Goal: Transaction & Acquisition: Purchase product/service

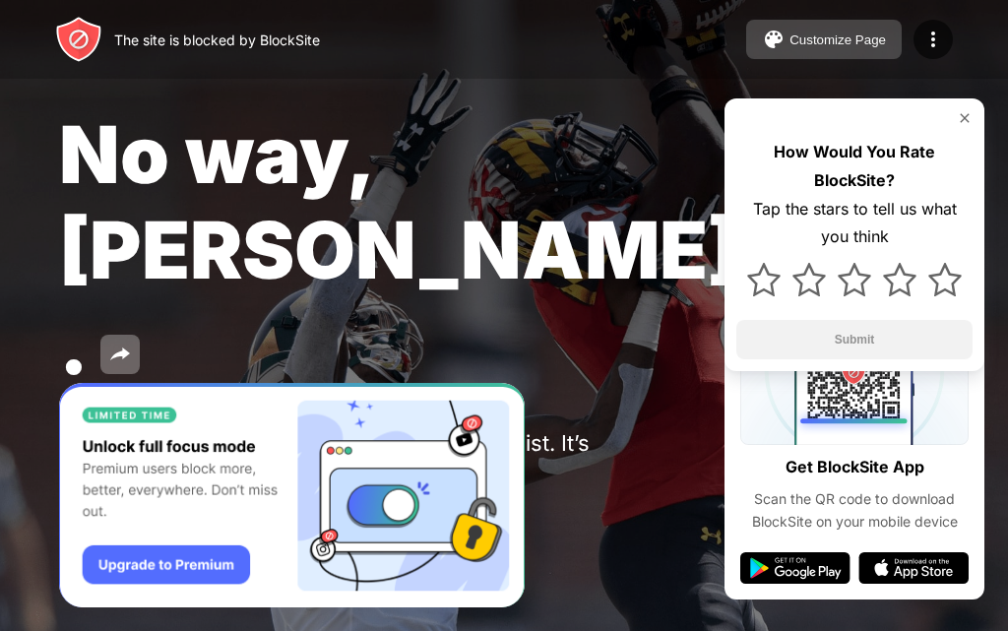
click at [804, 32] on div "Customize Page" at bounding box center [837, 39] width 96 height 15
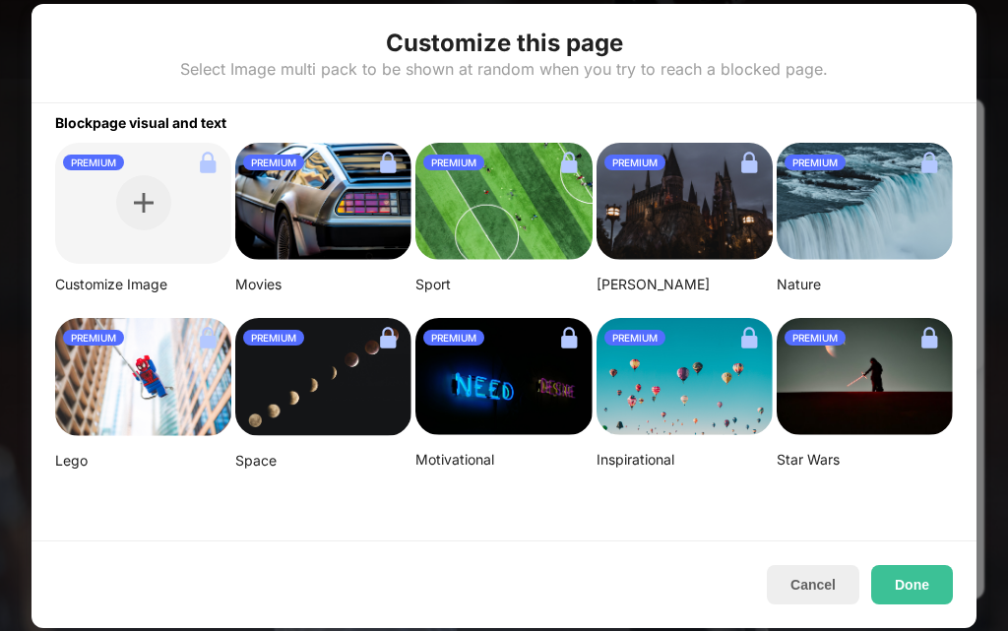
click at [15, 32] on div at bounding box center [504, 315] width 1008 height 631
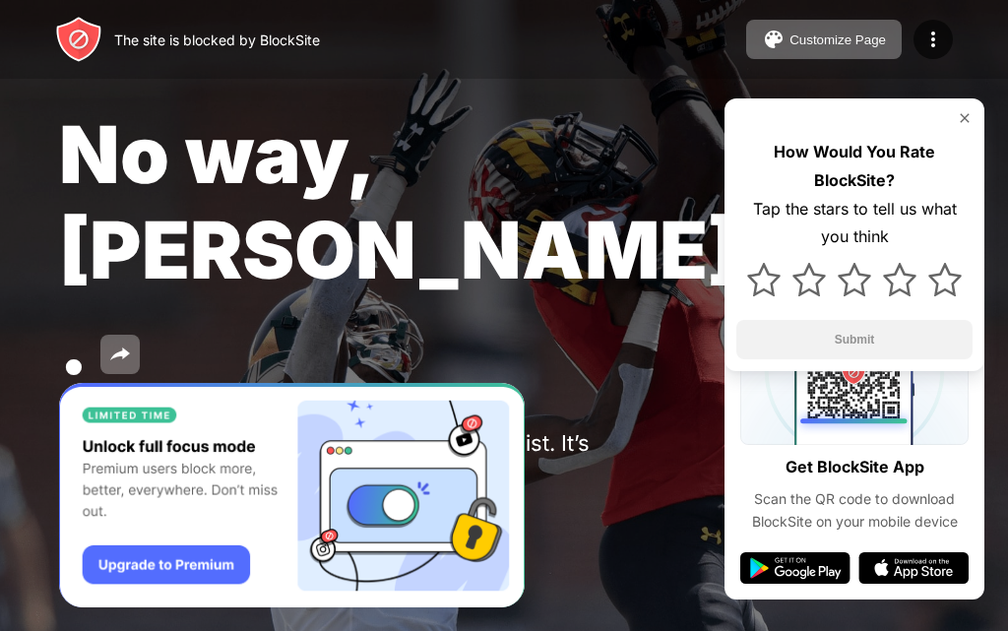
click at [220, 501] on button "Password Protection" at bounding box center [216, 520] width 212 height 39
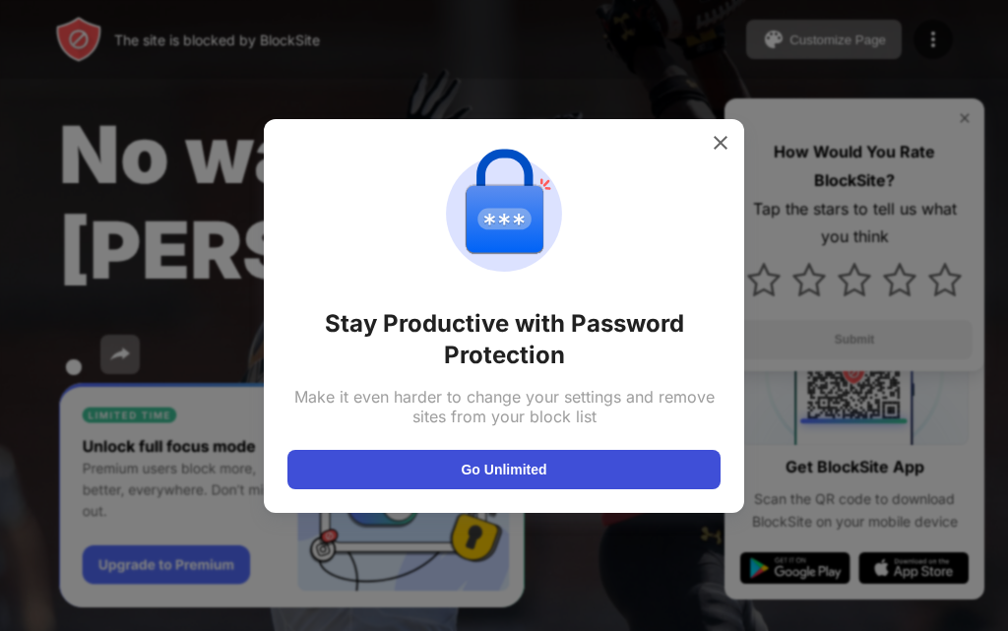
click at [443, 466] on button "Go Unlimited" at bounding box center [503, 469] width 433 height 39
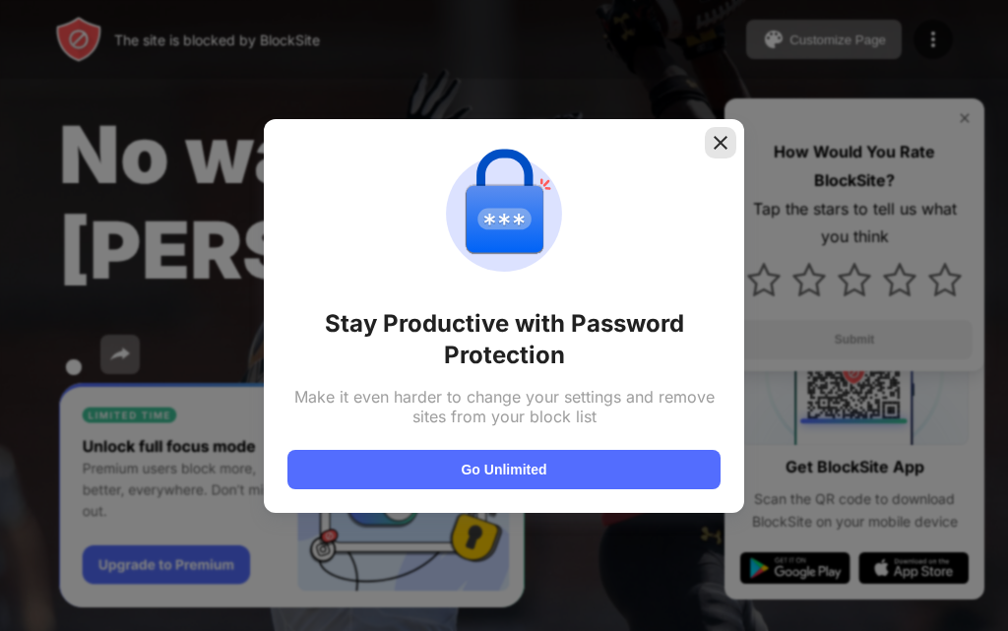
click at [719, 129] on div at bounding box center [721, 143] width 32 height 32
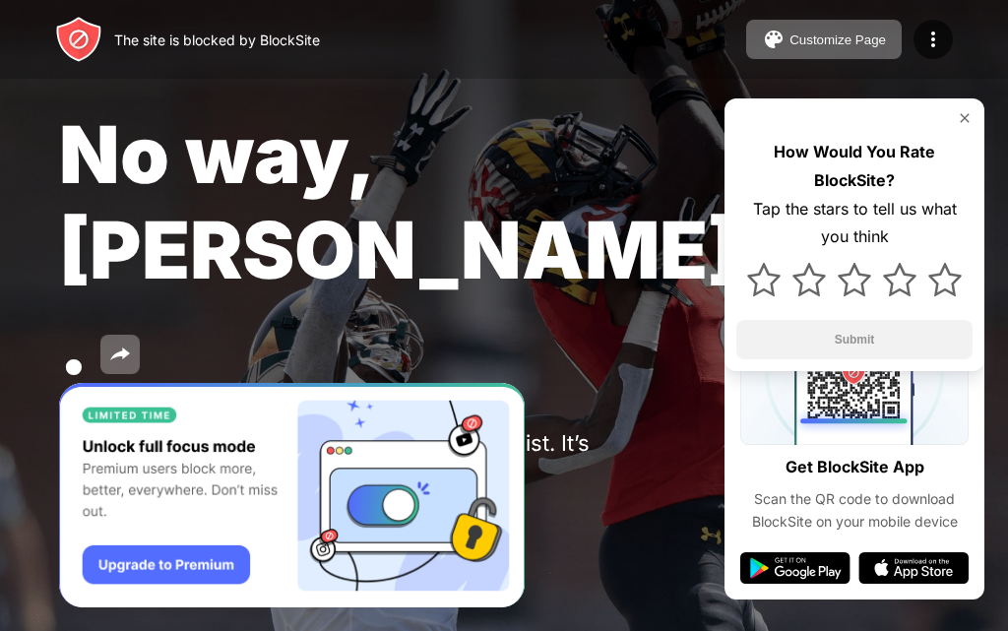
click at [65, 501] on button at bounding box center [78, 520] width 39 height 39
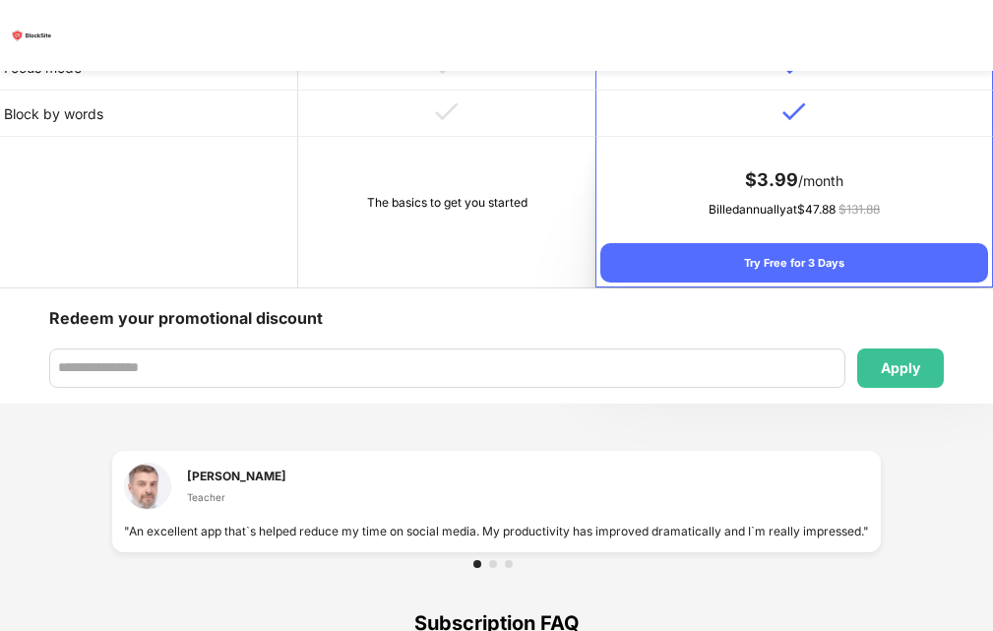
scroll to position [1190, 0]
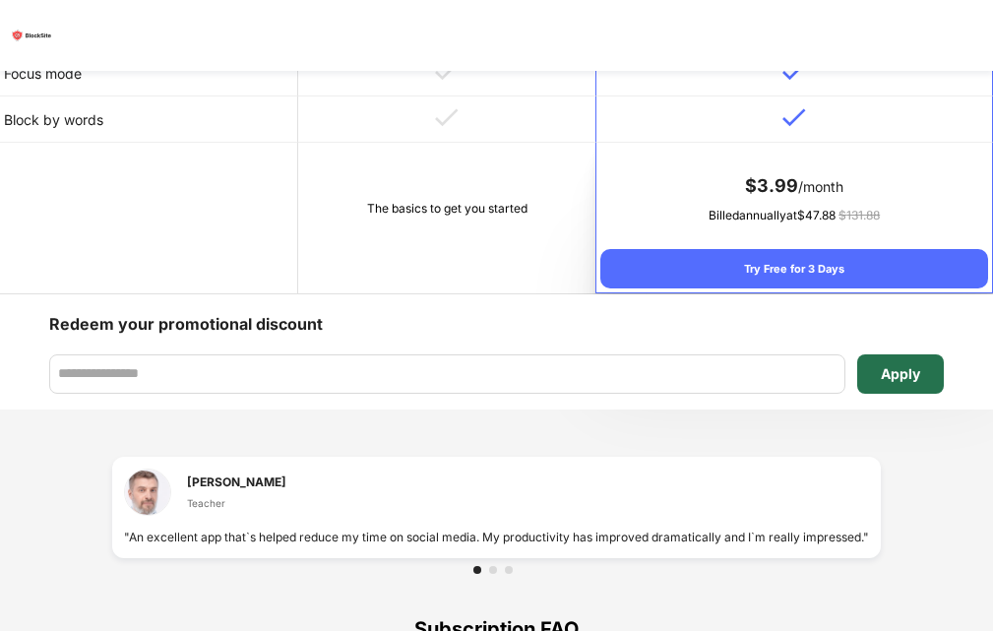
click at [919, 354] on div "Apply" at bounding box center [900, 373] width 87 height 39
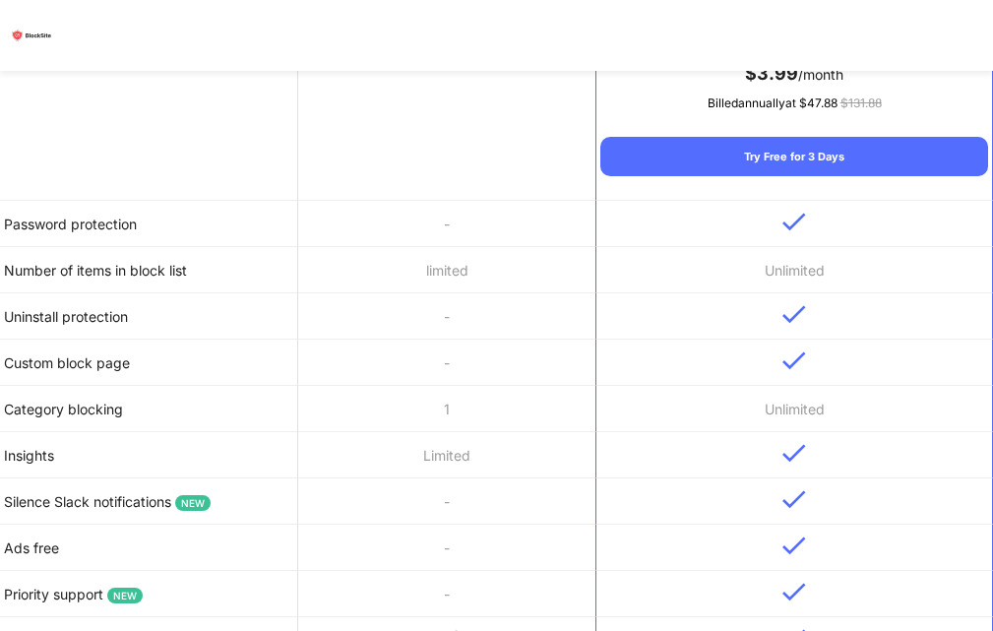
scroll to position [224, 0]
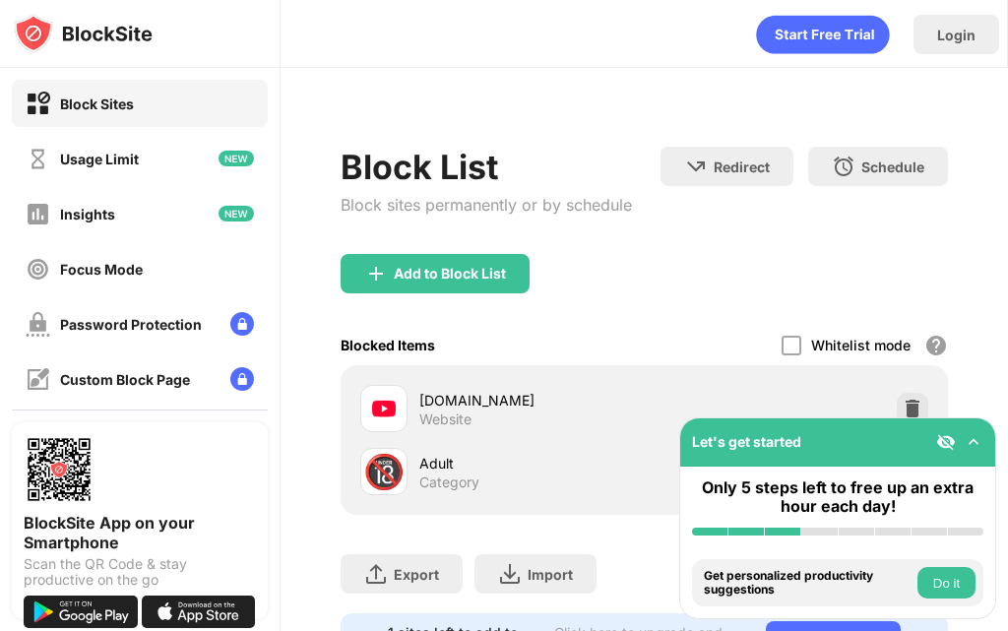
click at [900, 419] on div "Let's get started" at bounding box center [837, 442] width 315 height 48
click at [903, 406] on img at bounding box center [913, 409] width 20 height 20
